Goal: Information Seeking & Learning: Learn about a topic

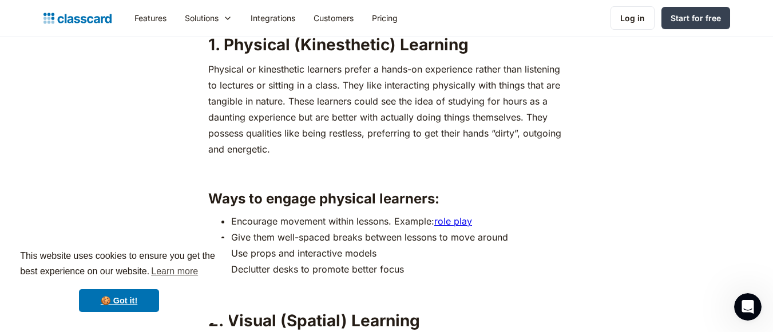
scroll to position [1248, 0]
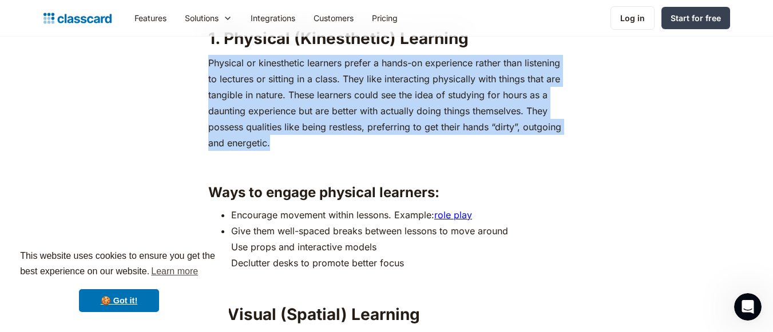
drag, startPoint x: 277, startPoint y: 148, endPoint x: 198, endPoint y: 60, distance: 118.3
copy p "Physical or kinesthetic learners prefer a hands-on experience rather than liste…"
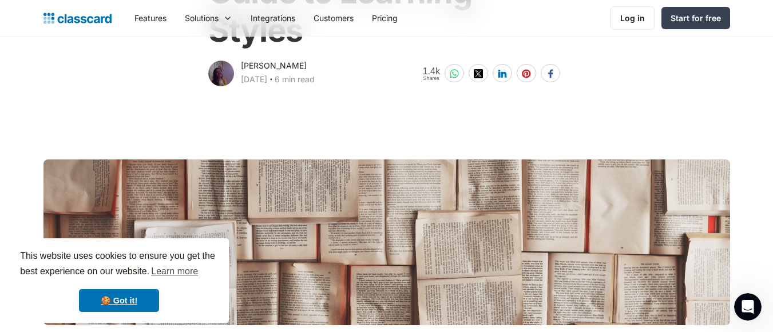
scroll to position [219, 0]
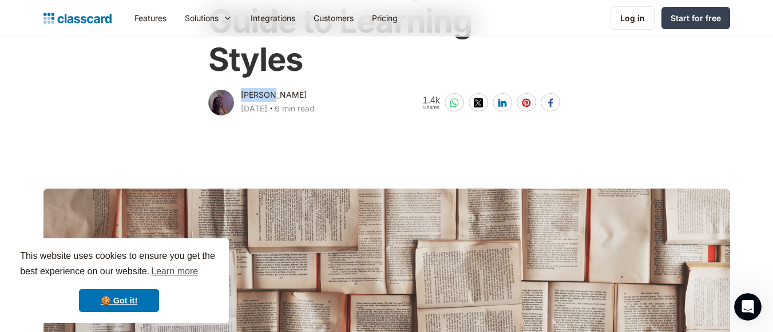
drag, startPoint x: 276, startPoint y: 94, endPoint x: 244, endPoint y: 93, distance: 32.1
click at [244, 93] on div "[PERSON_NAME]" at bounding box center [274, 95] width 66 height 14
drag, startPoint x: 255, startPoint y: 102, endPoint x: 241, endPoint y: 126, distance: 26.9
click at [241, 126] on main at bounding box center [386, 243] width 773 height 251
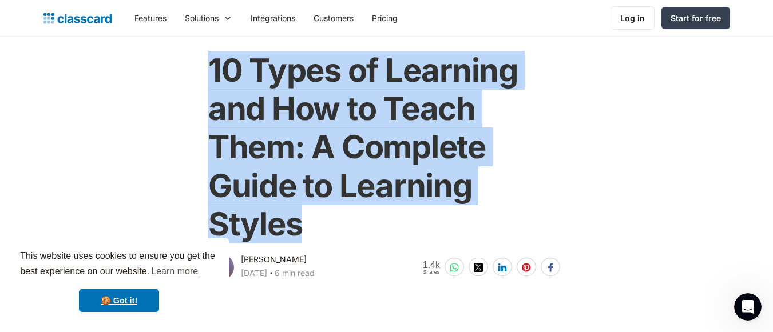
scroll to position [0, 0]
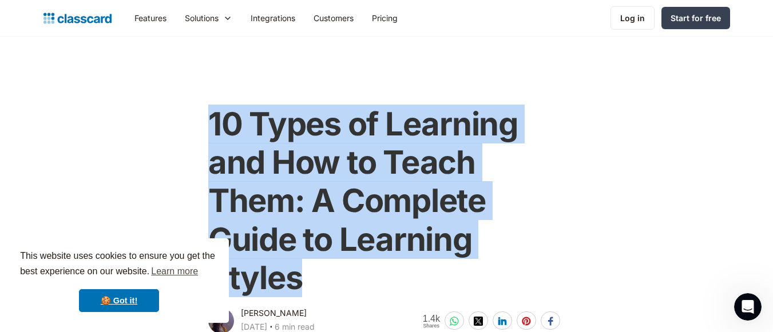
drag, startPoint x: 313, startPoint y: 97, endPoint x: 152, endPoint y: 67, distance: 163.6
click at [153, 67] on main "10 Types of Learning and How to Teach Them: A Complete Guide to Learning Styles…" at bounding box center [386, 187] width 773 height 300
copy div "10 Types of Learning and How to Teach Them: A Complete Guide to Learning Styles"
click at [568, 189] on div "10 Types of Learning and How to Teach Them: A Complete Guide to Learning Styles…" at bounding box center [386, 215] width 363 height 243
click at [552, 192] on h1 "10 Types of Learning and How to Teach Them: A Complete Guide to Learning Styles" at bounding box center [386, 201] width 356 height 192
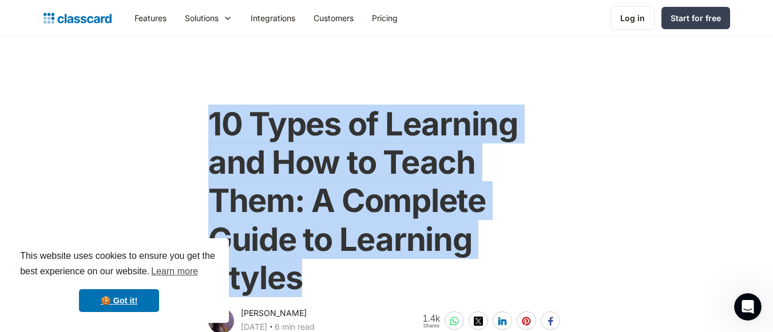
click at [558, 194] on h1 "10 Types of Learning and How to Teach Them: A Complete Guide to Learning Styles" at bounding box center [386, 201] width 356 height 192
click at [554, 196] on h1 "10 Types of Learning and How to Teach Them: A Complete Guide to Learning Styles" at bounding box center [386, 201] width 356 height 192
click at [430, 164] on h1 "10 Types of Learning and How to Teach Them: A Complete Guide to Learning Styles" at bounding box center [386, 201] width 356 height 192
